Goal: Information Seeking & Learning: Understand process/instructions

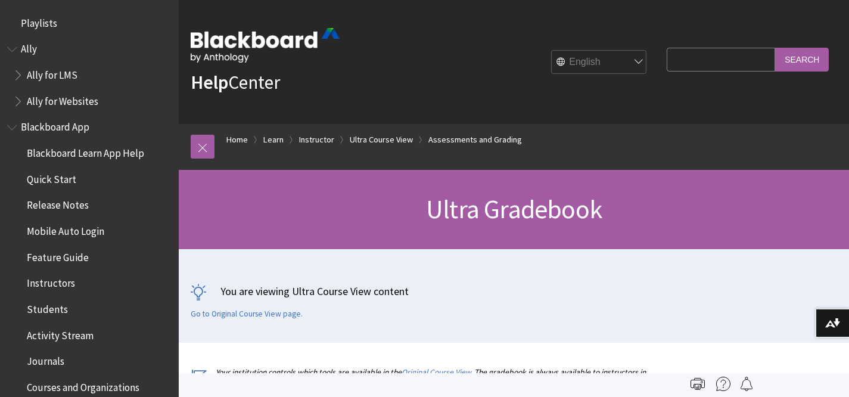
scroll to position [1701, 0]
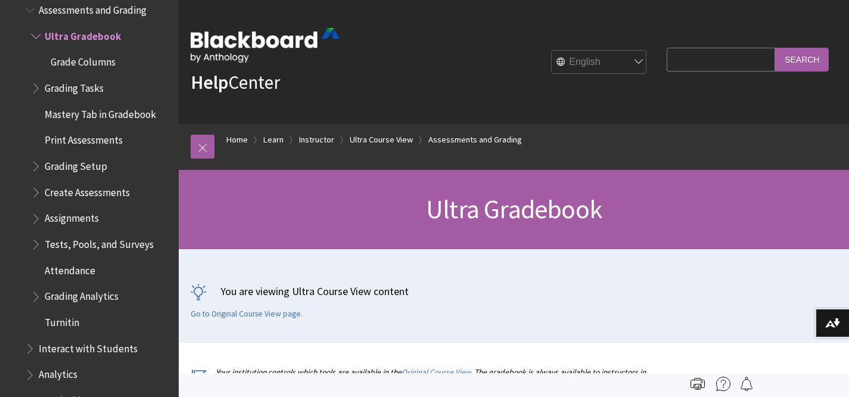
click at [738, 59] on input "Search Query" at bounding box center [720, 59] width 108 height 23
type input "changing column order in gradebook"
click at [775, 48] on input "Search" at bounding box center [802, 59] width 54 height 23
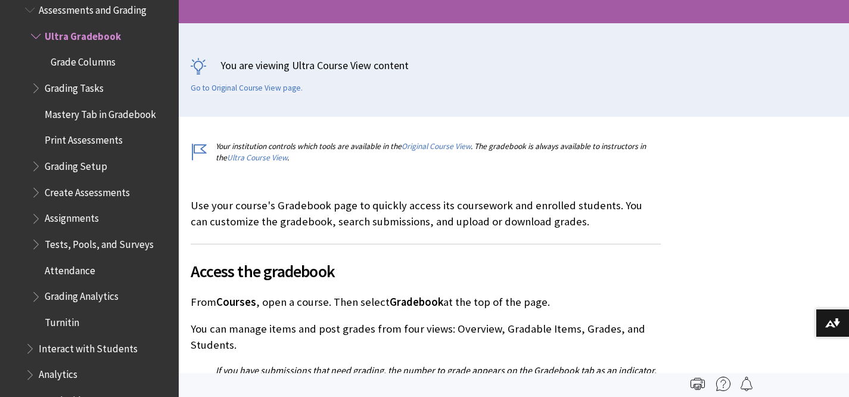
scroll to position [0, 0]
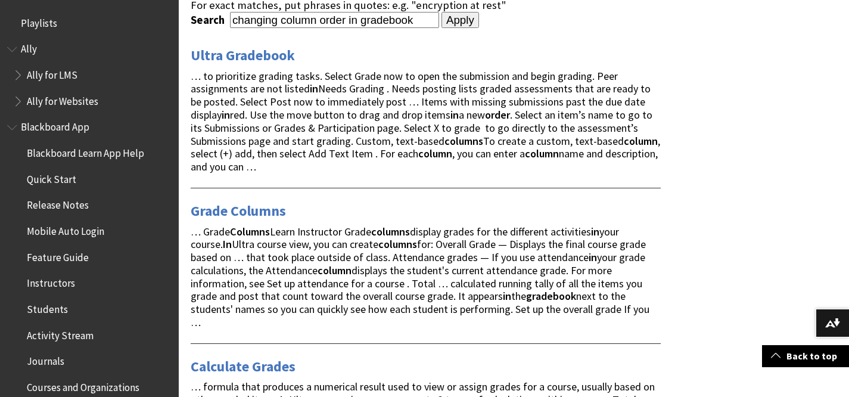
scroll to position [230, 0]
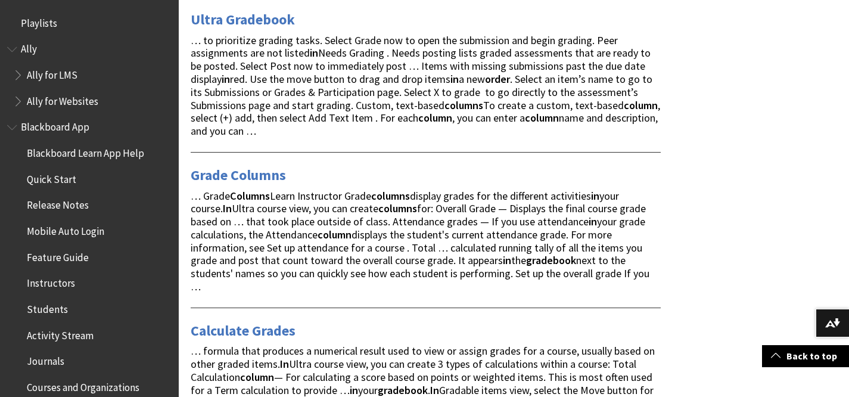
click at [289, 204] on span "… Grade Columns Learn Instructor Grade columns display grades for the different…" at bounding box center [420, 241] width 459 height 104
click at [247, 168] on link "Grade Columns" at bounding box center [238, 175] width 95 height 19
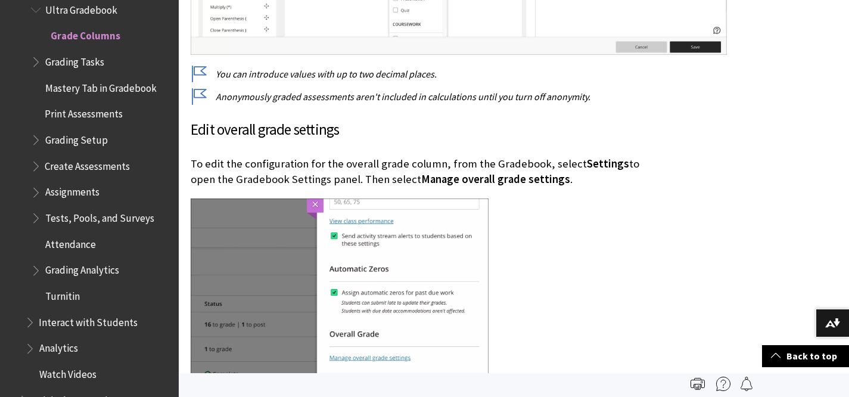
scroll to position [3233, 0]
